Goal: Task Accomplishment & Management: Use online tool/utility

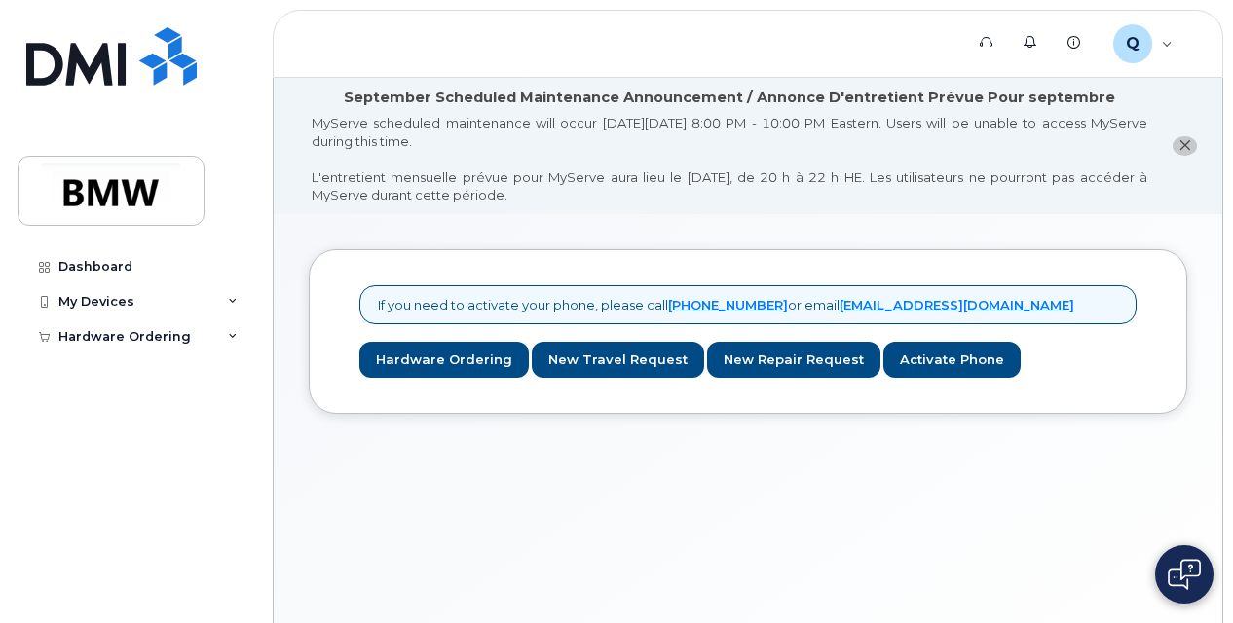
click at [1186, 144] on icon "close notification" at bounding box center [1184, 145] width 13 height 13
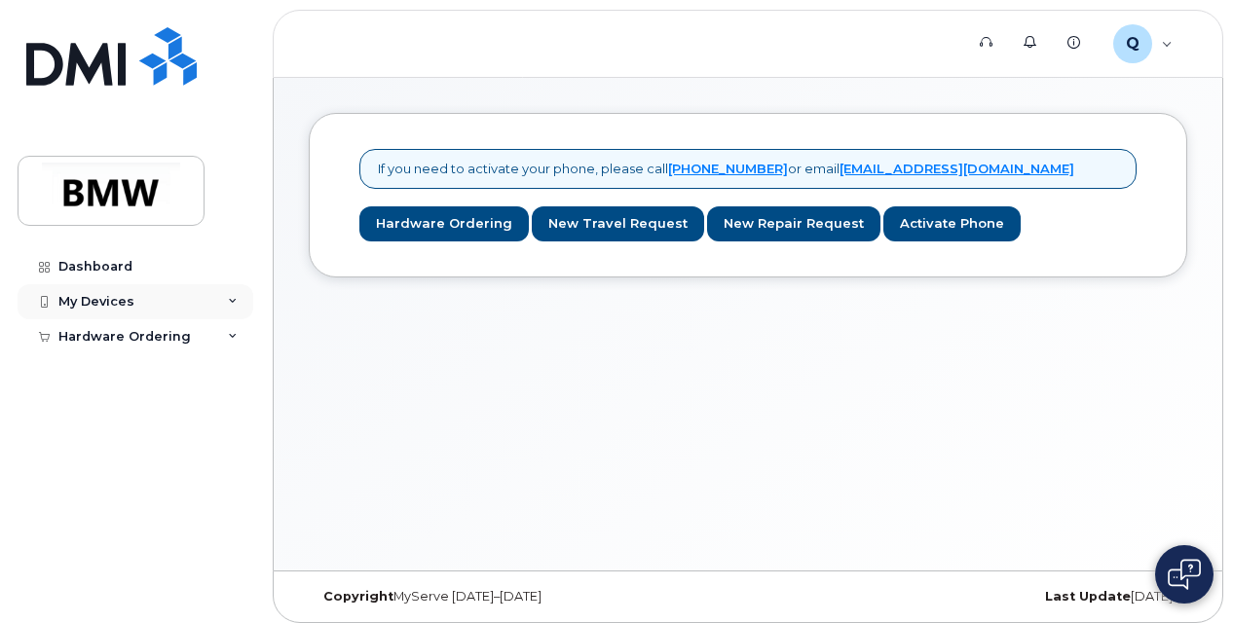
click at [189, 298] on div "My Devices" at bounding box center [136, 301] width 236 height 35
click at [150, 346] on link "Add Device" at bounding box center [153, 337] width 202 height 37
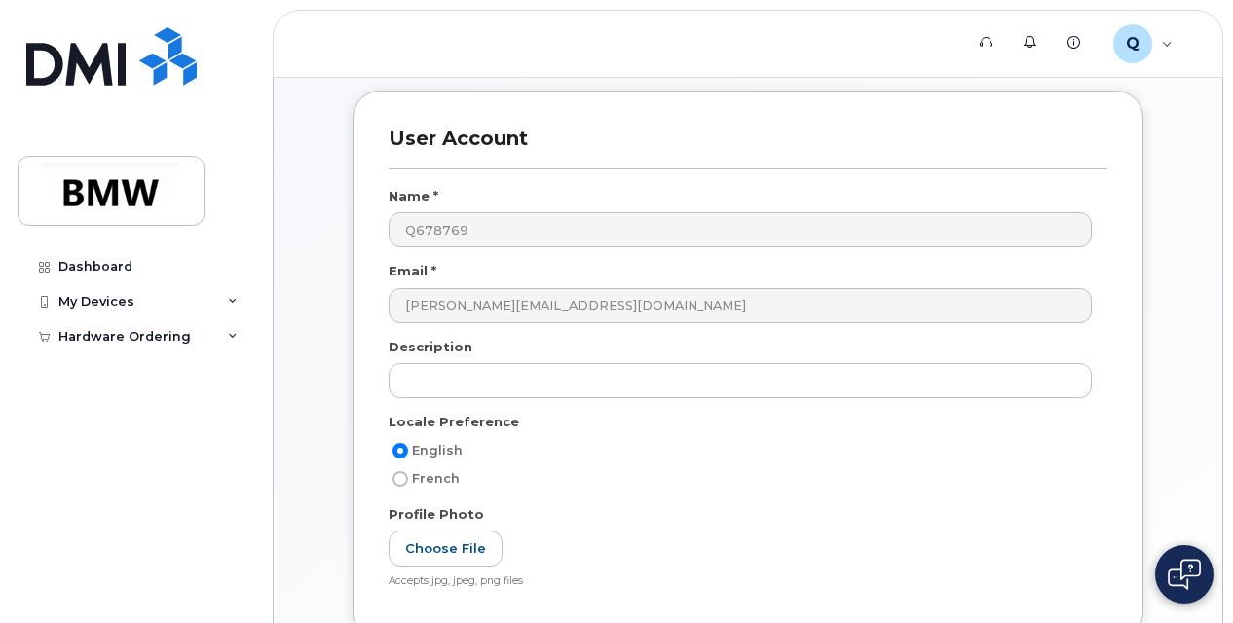
scroll to position [84, 0]
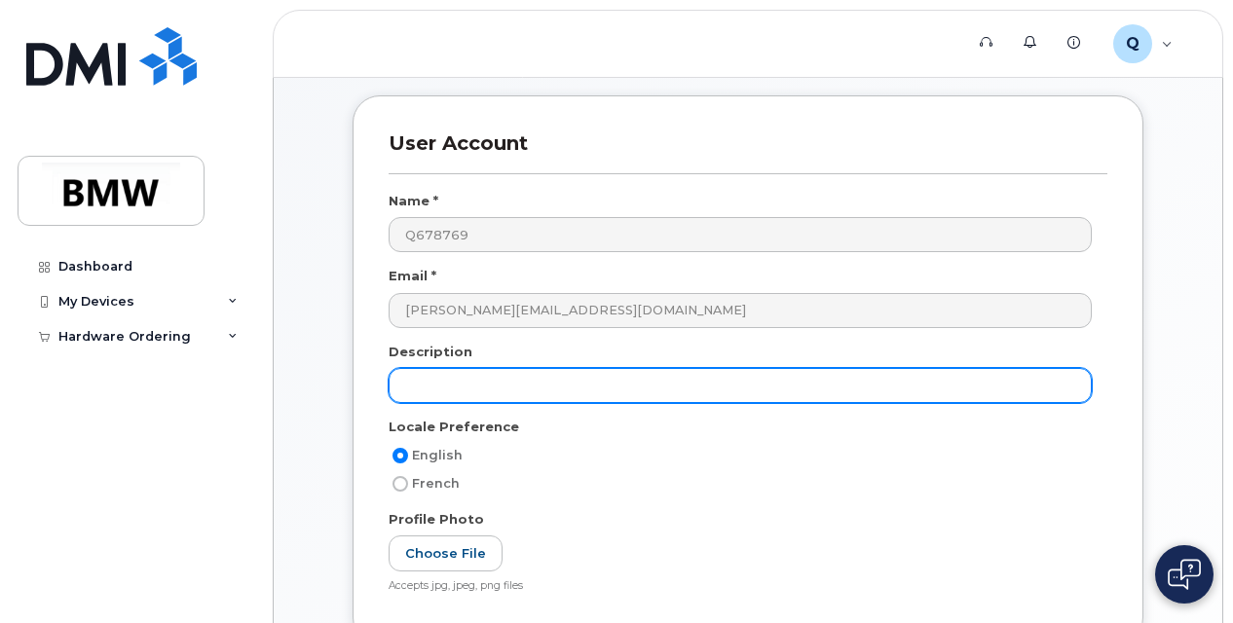
click at [502, 388] on input "text" at bounding box center [740, 385] width 703 height 35
